Goal: Task Accomplishment & Management: Complete application form

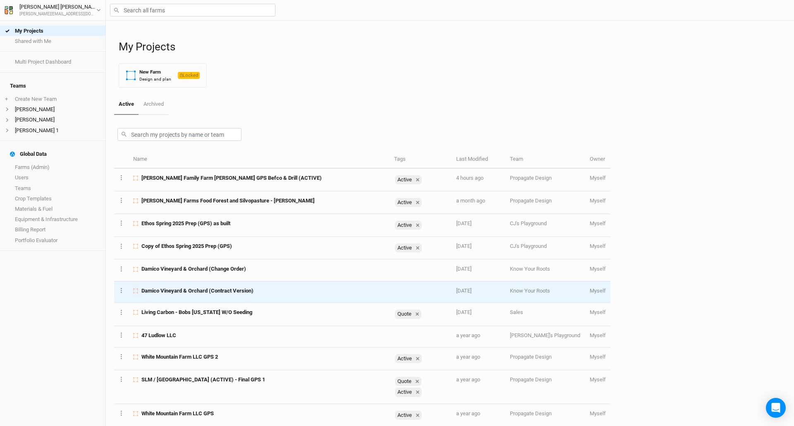
scroll to position [7, 0]
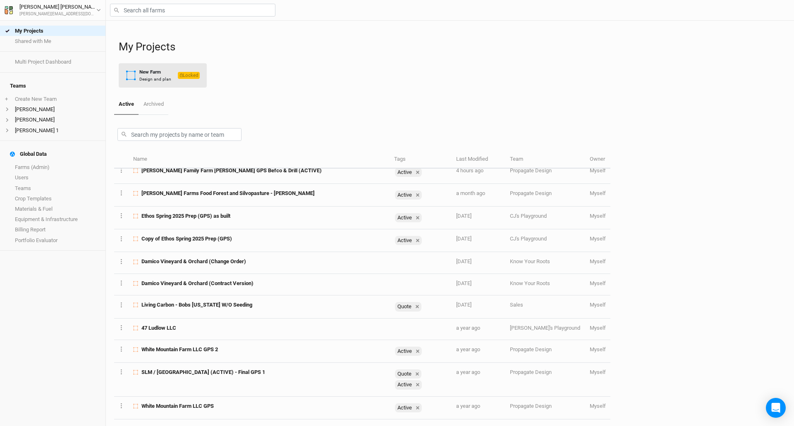
click at [160, 73] on div "New Farm" at bounding box center [155, 72] width 32 height 7
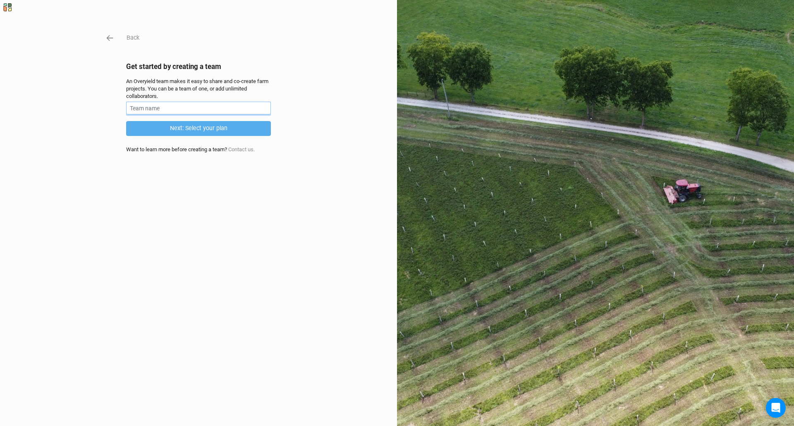
click at [255, 109] on input "text" at bounding box center [198, 108] width 145 height 13
type input "[PERSON_NAME]"
click at [234, 131] on button "Next: Select your plan" at bounding box center [198, 128] width 145 height 14
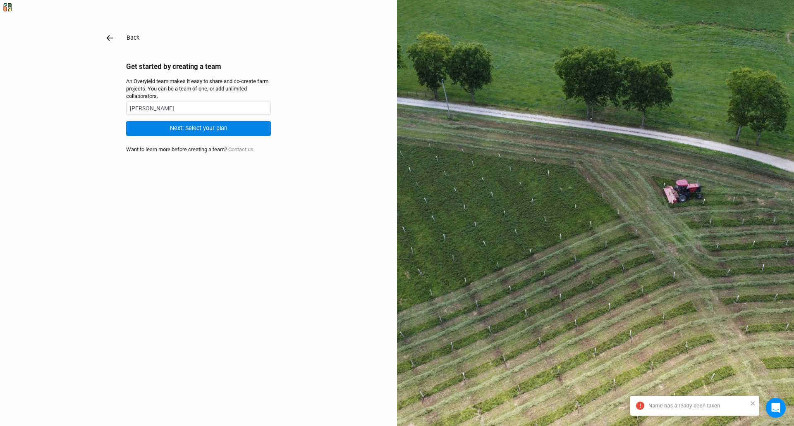
click at [108, 34] on icon "button" at bounding box center [109, 37] width 9 height 9
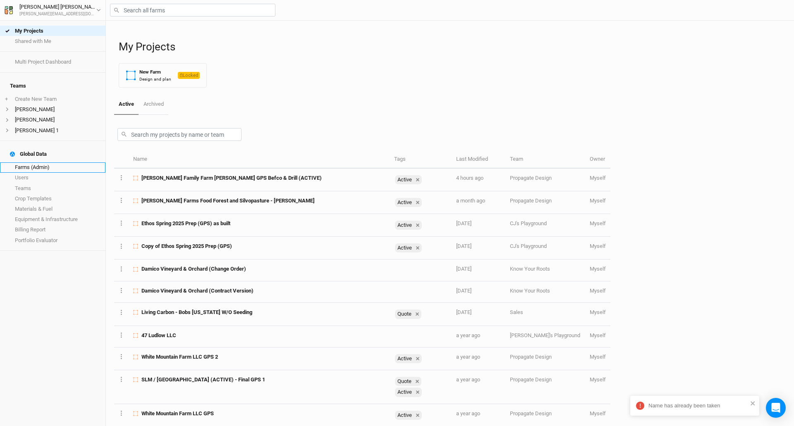
click at [41, 163] on link "Farms (Admin)" at bounding box center [52, 168] width 105 height 10
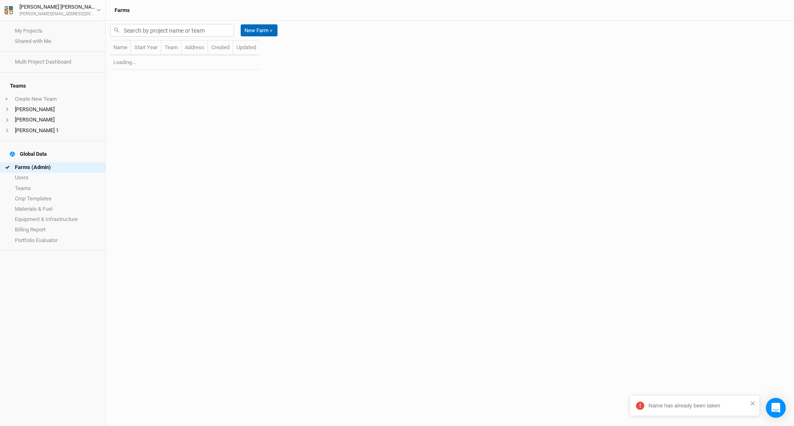
click at [261, 29] on button "New Farm ＋" at bounding box center [259, 30] width 37 height 12
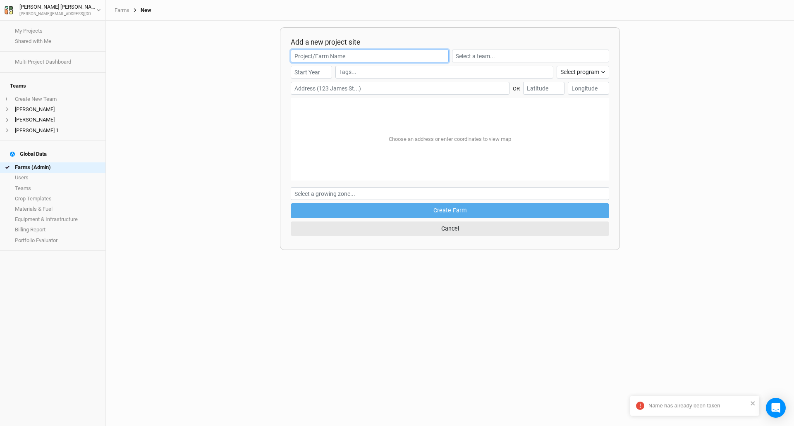
click at [312, 56] on input "text" at bounding box center [370, 56] width 158 height 13
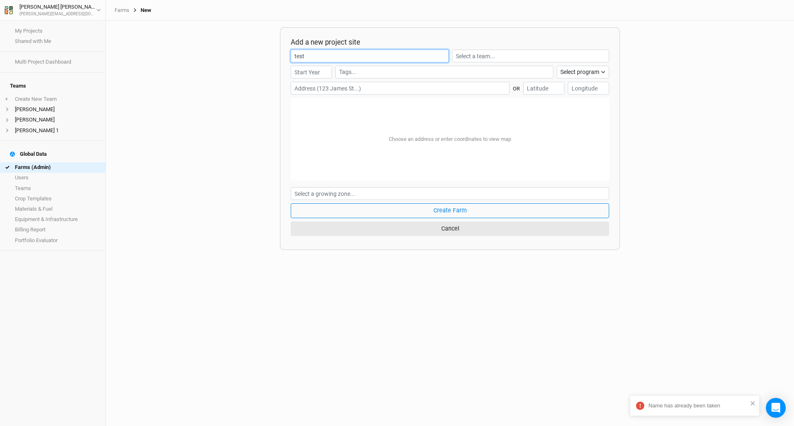
type input "TEST"
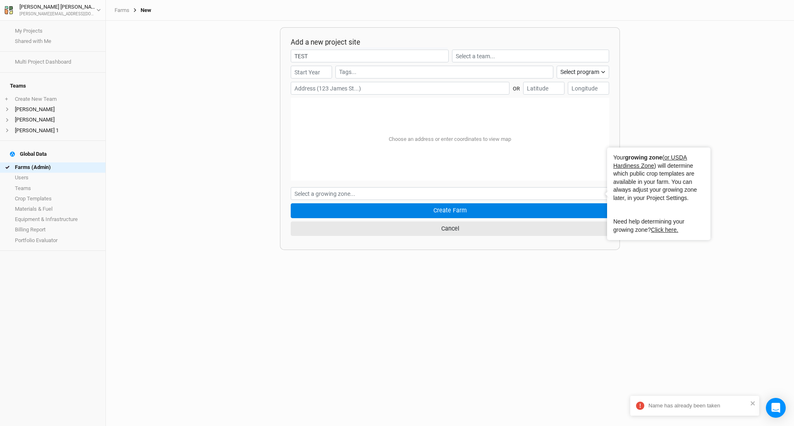
click at [430, 213] on button "Create Farm" at bounding box center [450, 210] width 318 height 14
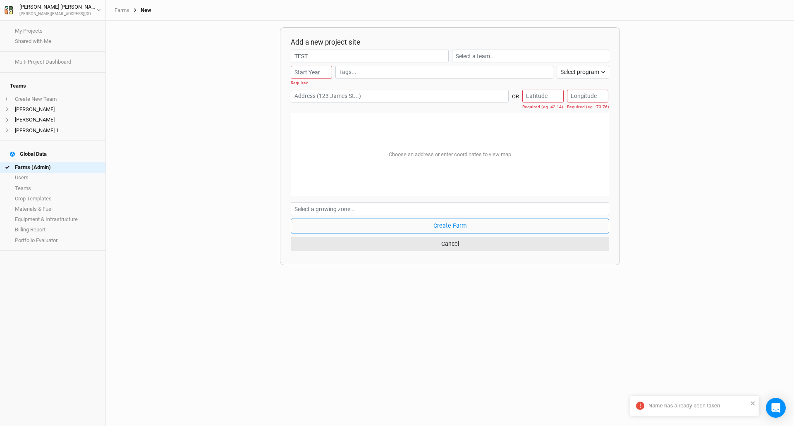
click at [446, 96] on input "text" at bounding box center [400, 96] width 218 height 13
click at [304, 94] on input "[STREET_ADDRESS]" at bounding box center [400, 96] width 218 height 13
click at [330, 117] on div "Stuyvesant, [US_STATE] 12173, [GEOGRAPHIC_DATA]" at bounding box center [380, 120] width 145 height 7
type input "[STREET_ADDRESS][US_STATE]"
type input "42.37816"
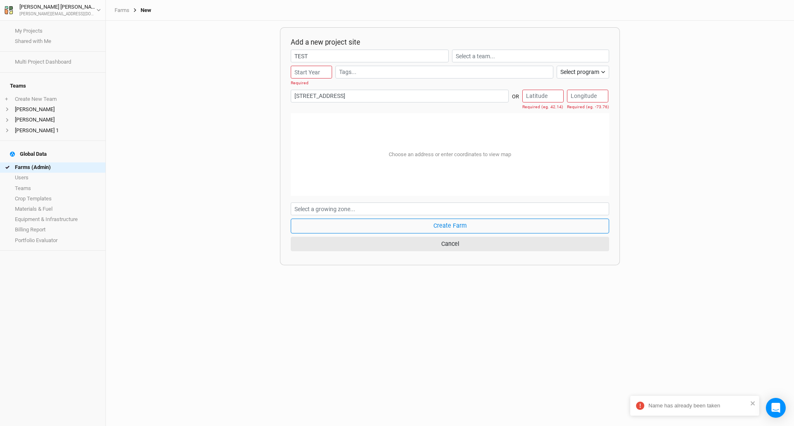
type input "-73.76998"
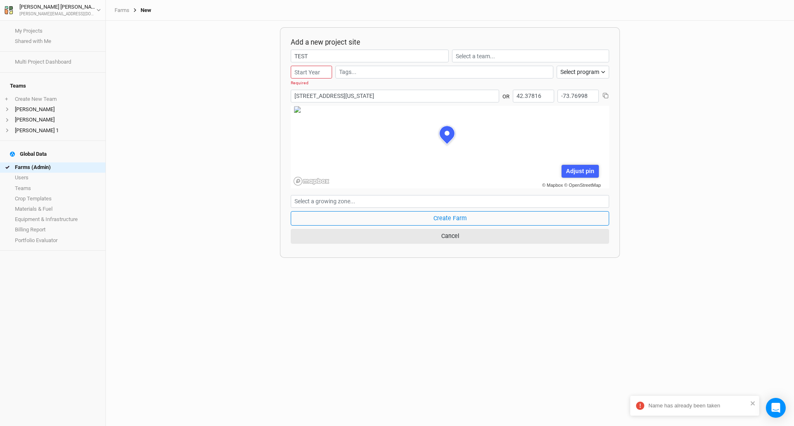
scroll to position [41, 109]
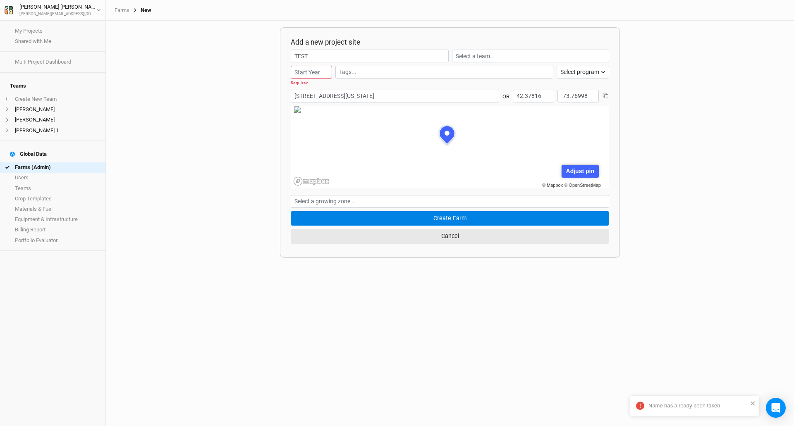
click at [455, 222] on button "Create Farm" at bounding box center [450, 218] width 318 height 14
click at [455, 216] on button "Create Farm" at bounding box center [450, 218] width 318 height 14
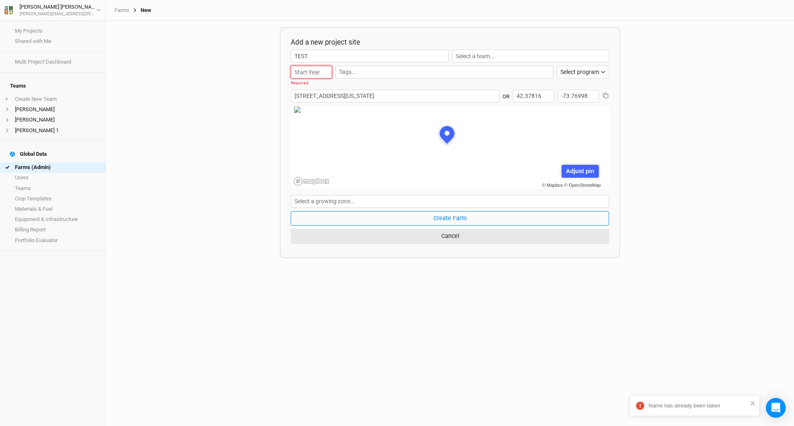
click at [313, 68] on input "number" at bounding box center [311, 72] width 41 height 13
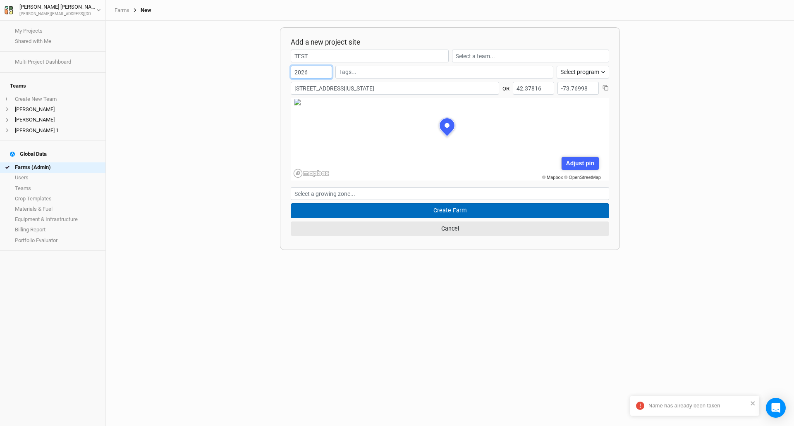
type input "2026"
click at [436, 212] on button "Create Farm" at bounding box center [450, 210] width 318 height 14
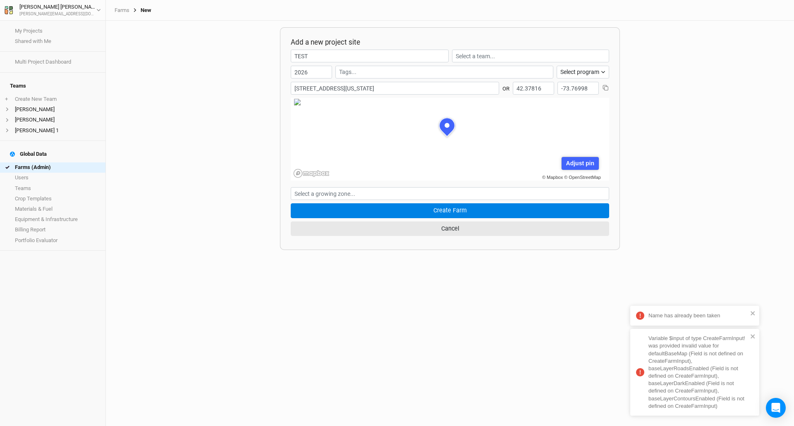
click at [485, 319] on div "Add a new project site TEST 2026 Select program Climate Smart Commodities Agrof…" at bounding box center [450, 224] width 688 height 406
click at [325, 52] on input "TEST" at bounding box center [370, 56] width 158 height 13
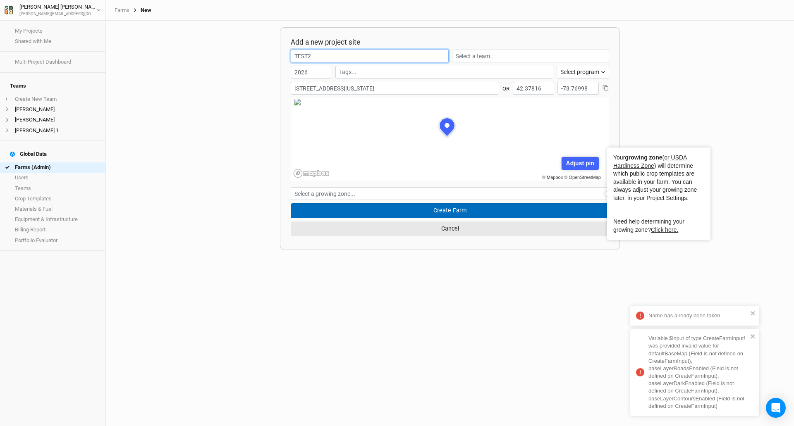
type input "TEST2"
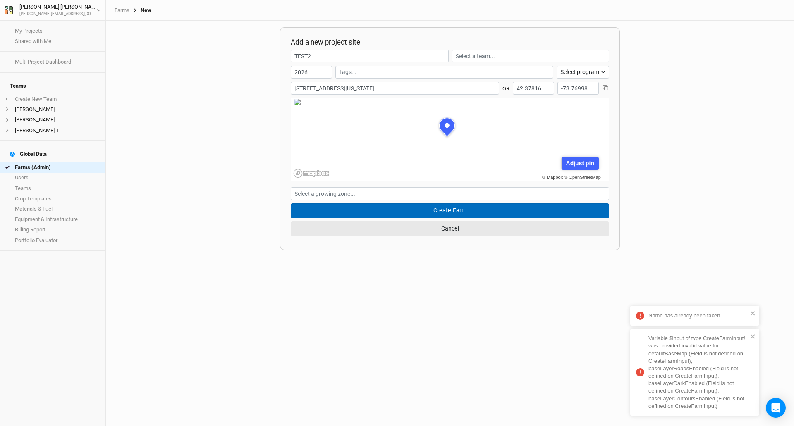
click at [425, 212] on button "Create Farm" at bounding box center [450, 210] width 318 height 14
click at [425, 211] on button "Create Farm" at bounding box center [450, 210] width 318 height 14
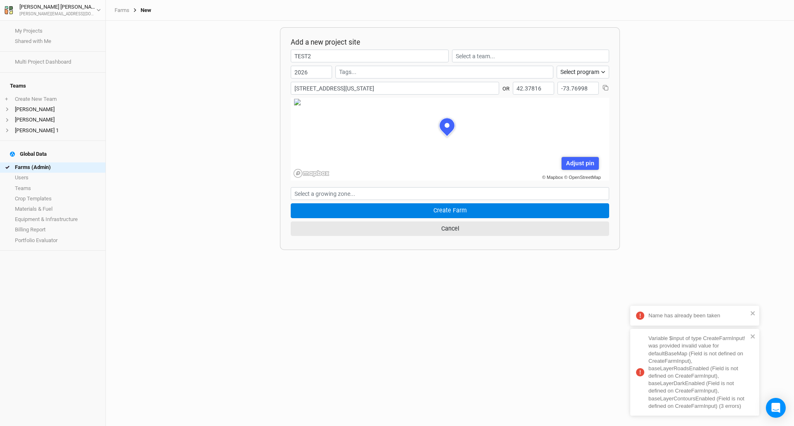
click at [424, 275] on div "Add a new project site TEST2 2026 Select program Climate Smart Commodities Agro…" at bounding box center [450, 224] width 688 height 406
click at [293, 247] on div "Add a new project site TEST2 2026 Select program Climate Smart Commodities Agro…" at bounding box center [450, 138] width 340 height 223
click at [445, 199] on input "text" at bounding box center [450, 193] width 318 height 13
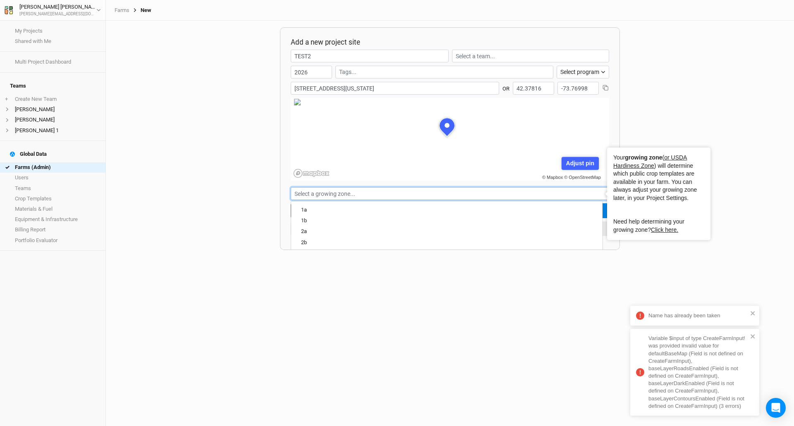
click at [436, 198] on input "text" at bounding box center [450, 193] width 318 height 13
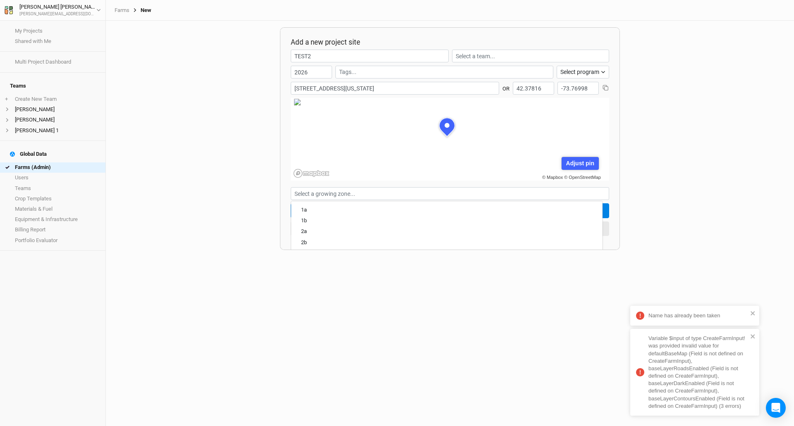
click at [205, 137] on div "Add a new project site TEST2 2026 Select program Climate Smart Commodities Agro…" at bounding box center [450, 224] width 688 height 406
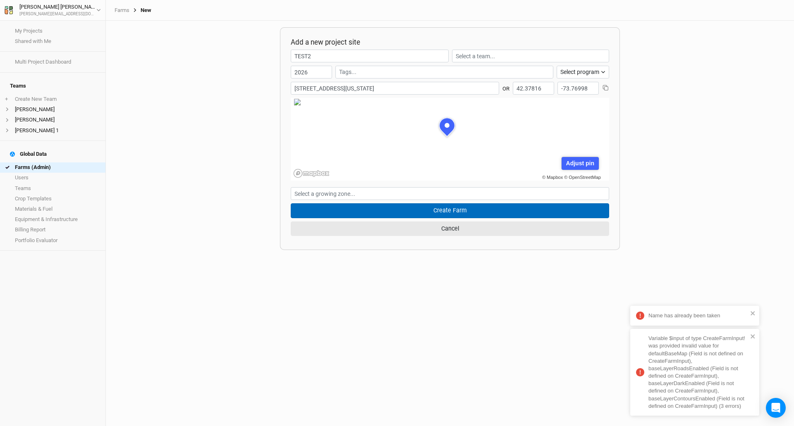
click at [445, 211] on button "Create Farm" at bounding box center [450, 210] width 318 height 14
